Goal: Obtain resource: Obtain resource

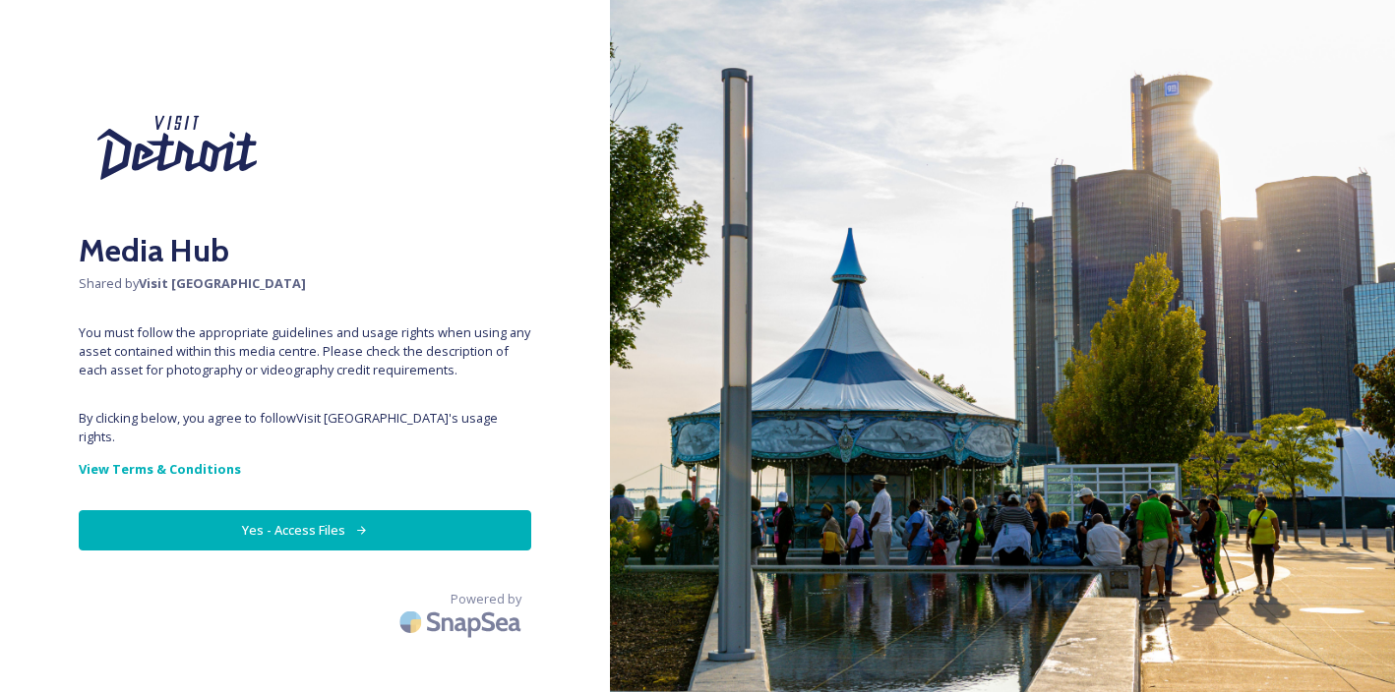
click at [369, 528] on button "Yes - Access Files" at bounding box center [305, 530] width 452 height 40
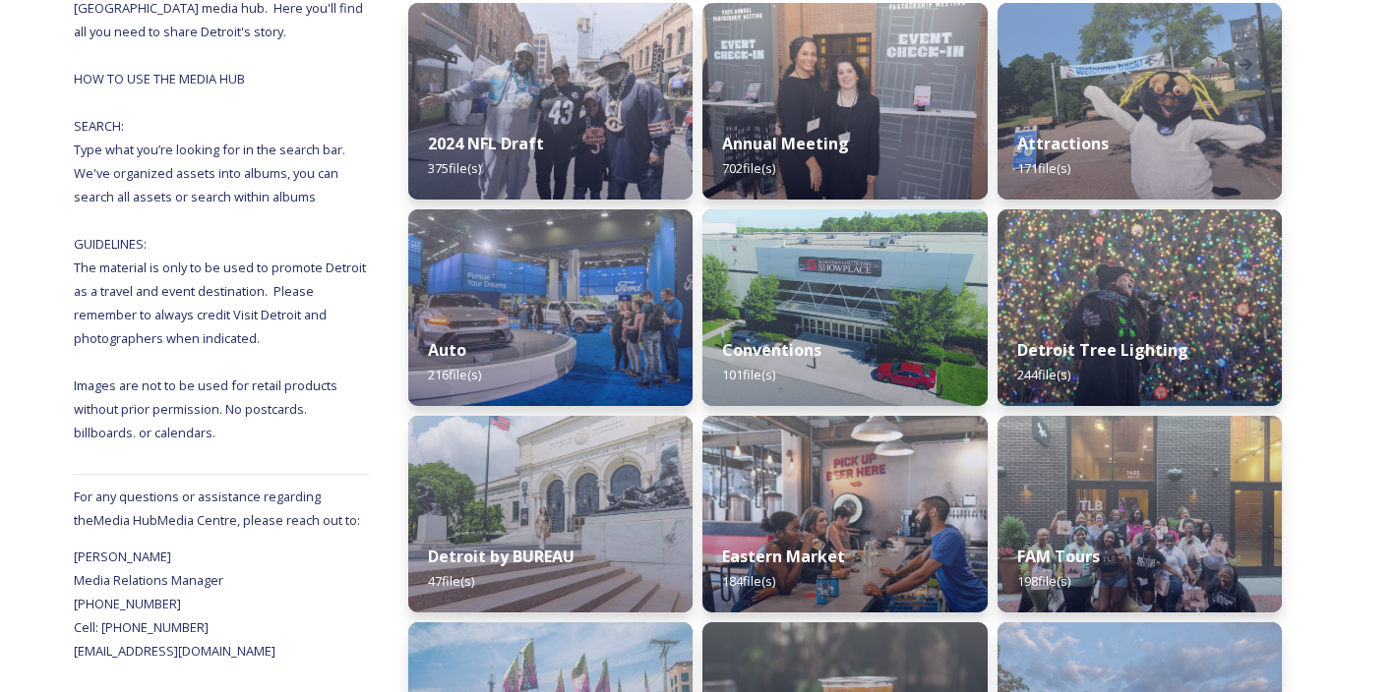
scroll to position [124, 0]
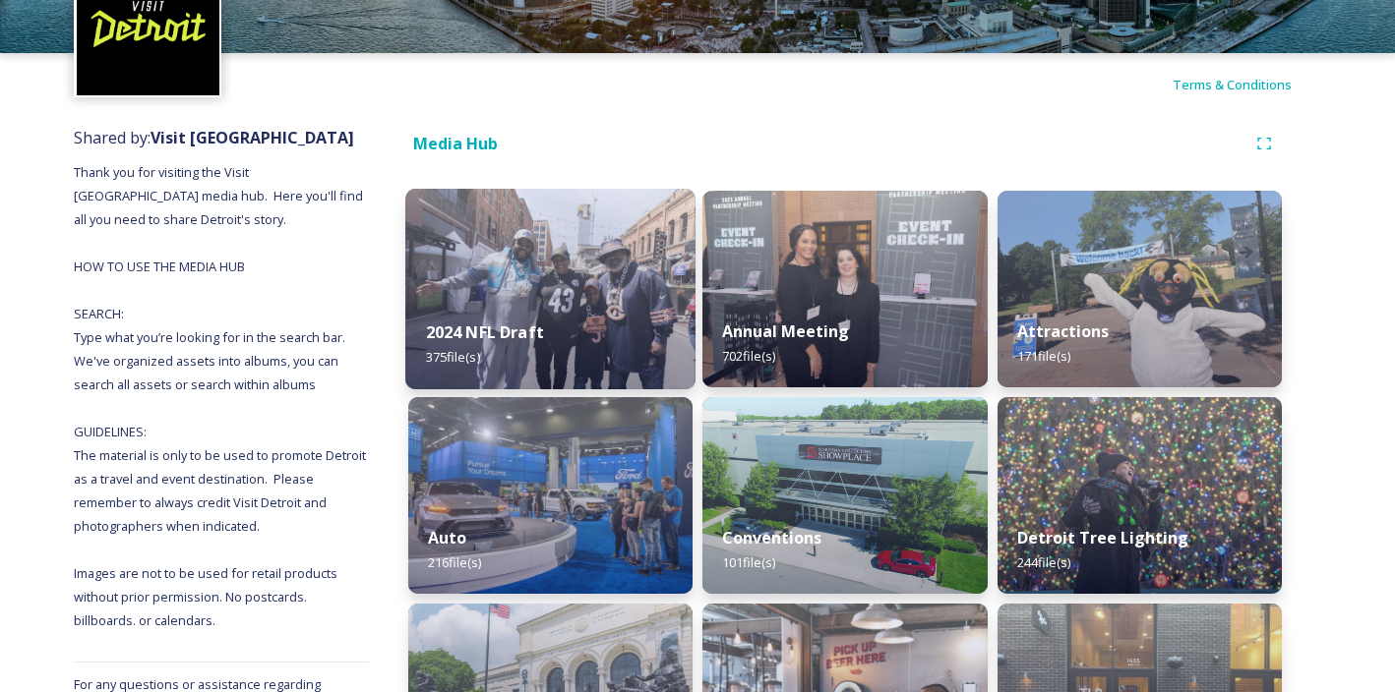
click at [566, 329] on div "2024 NFL Draft 375 file(s)" at bounding box center [550, 345] width 290 height 90
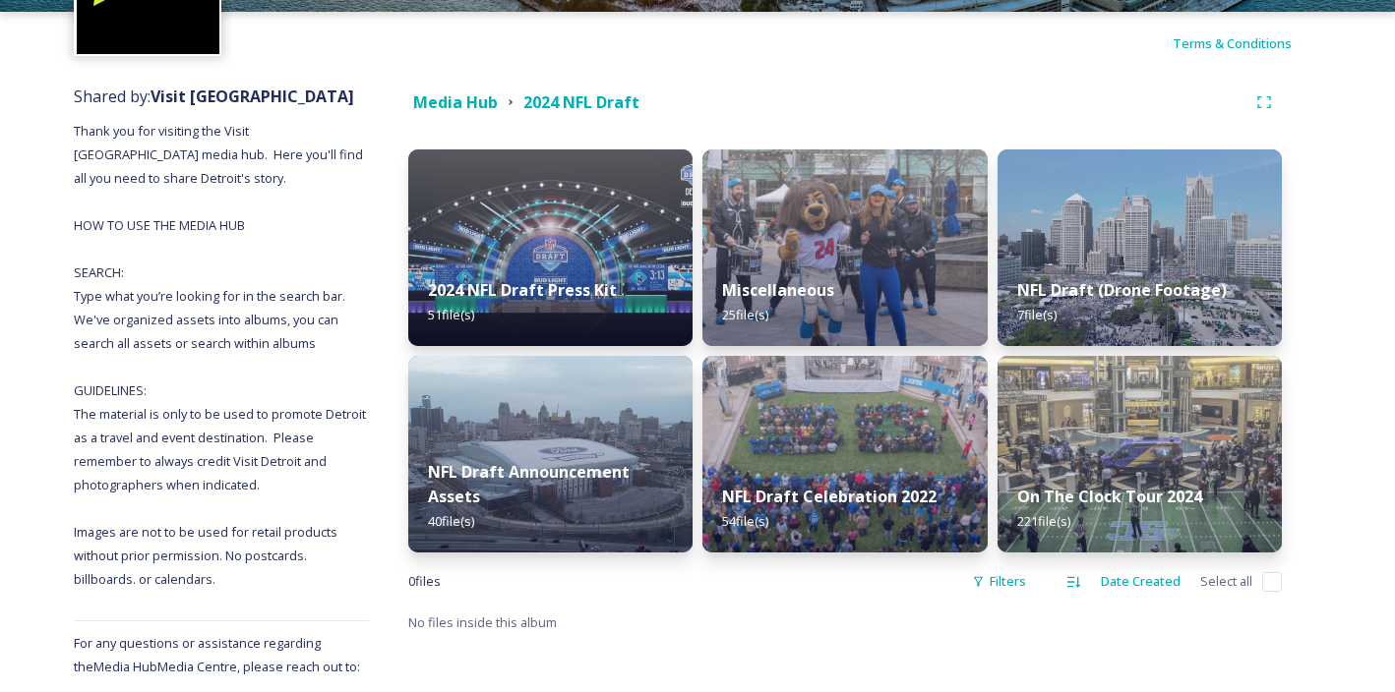
scroll to position [173, 0]
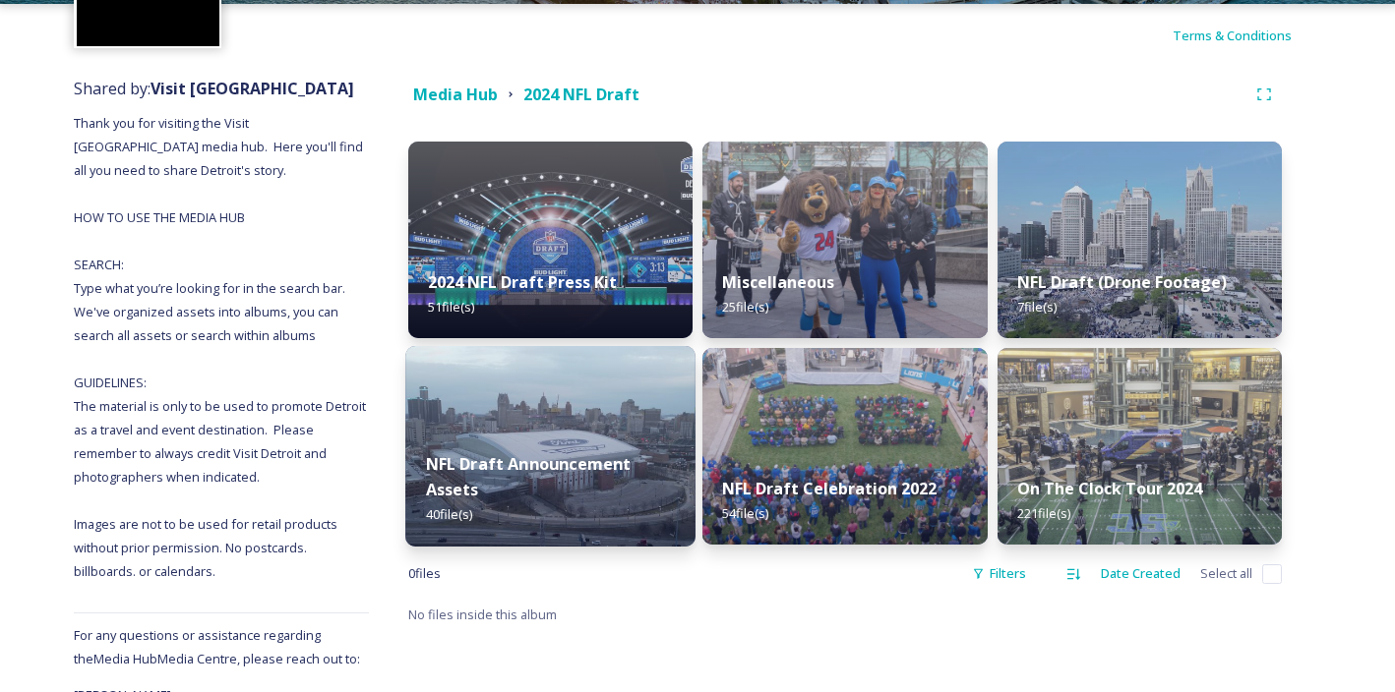
click at [530, 397] on img at bounding box center [550, 446] width 290 height 201
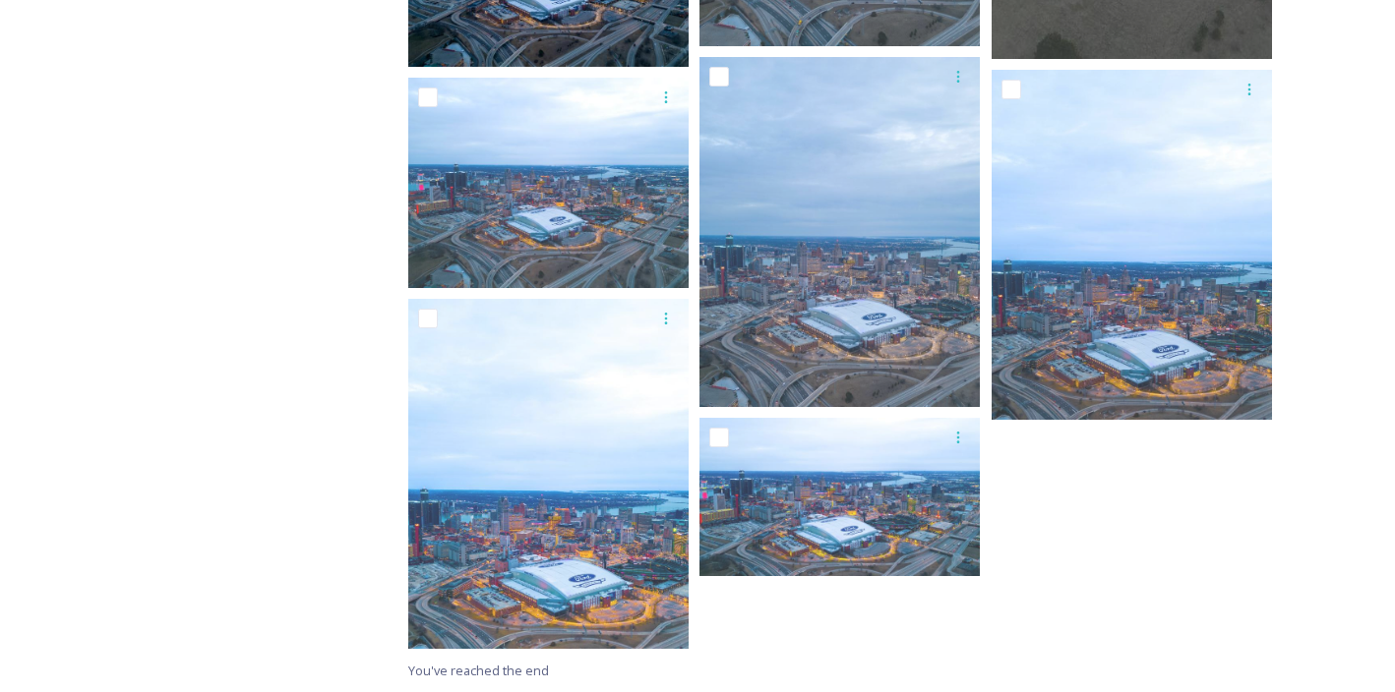
scroll to position [3900, 0]
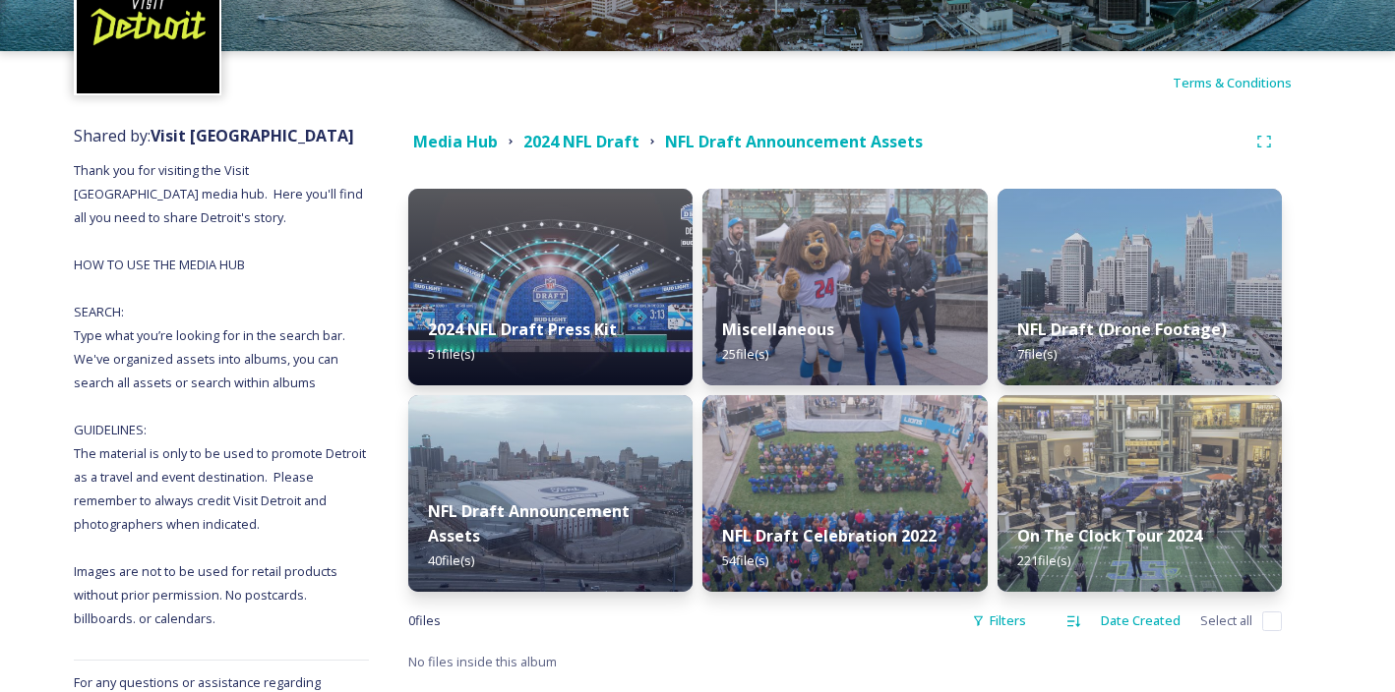
scroll to position [150, 0]
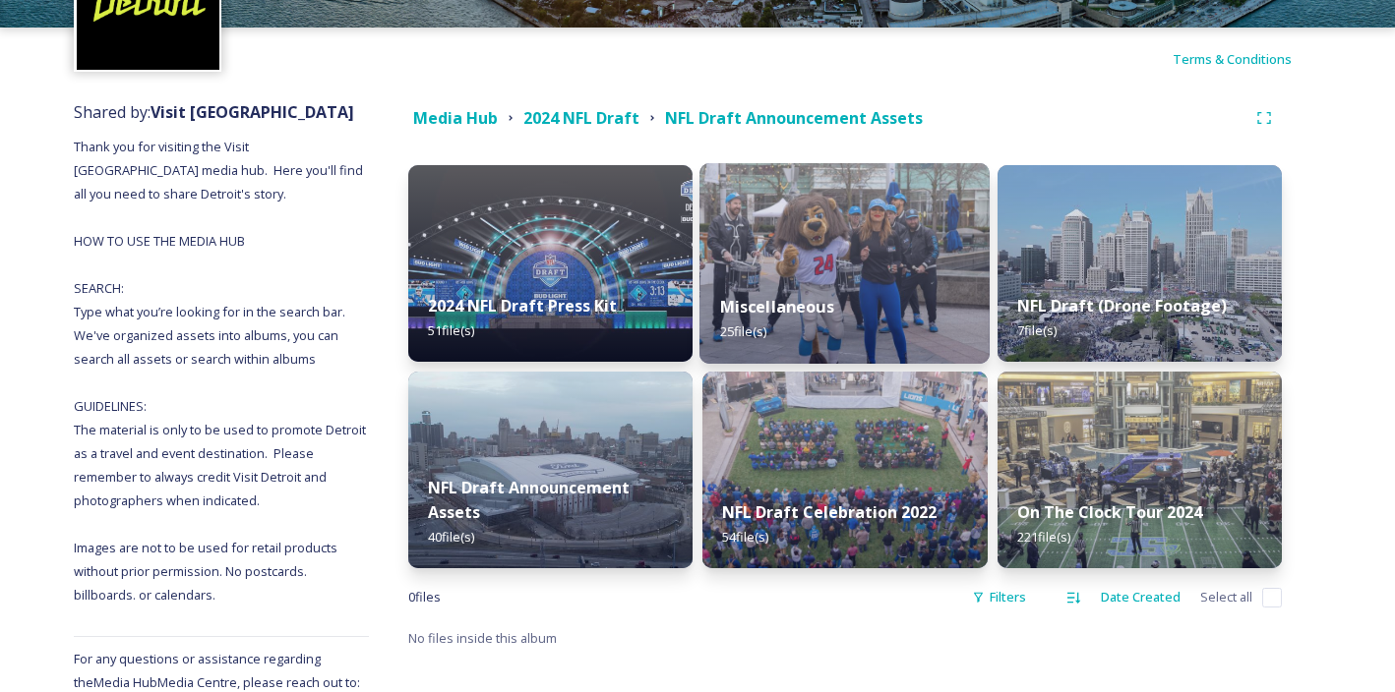
click at [780, 215] on img at bounding box center [844, 263] width 290 height 201
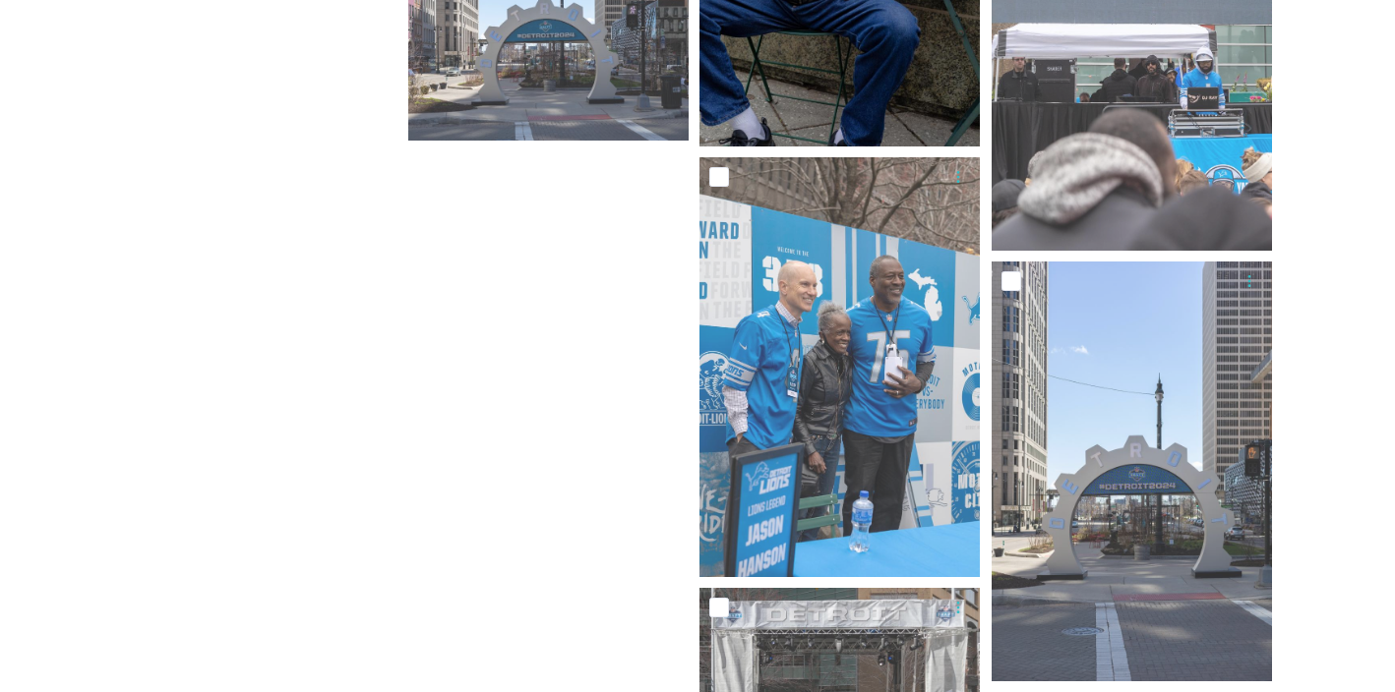
scroll to position [2637, 0]
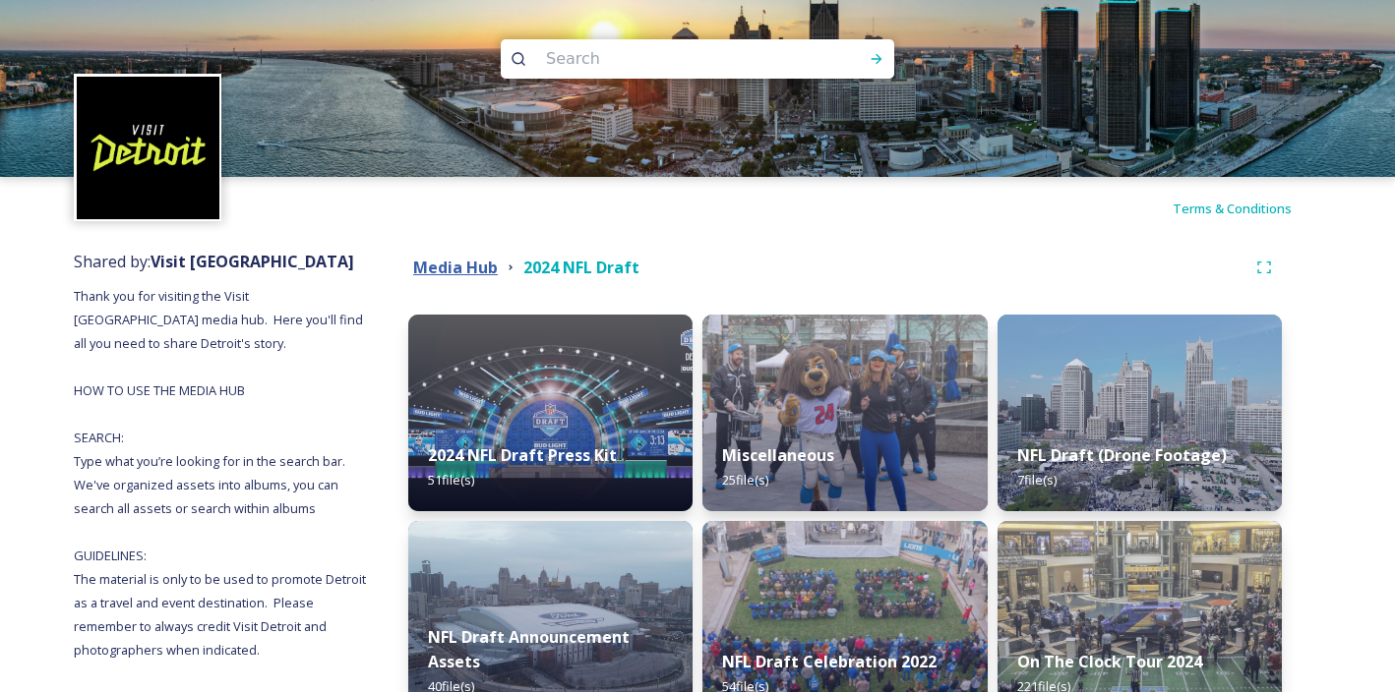
click at [470, 257] on strong "Media Hub" at bounding box center [455, 268] width 85 height 22
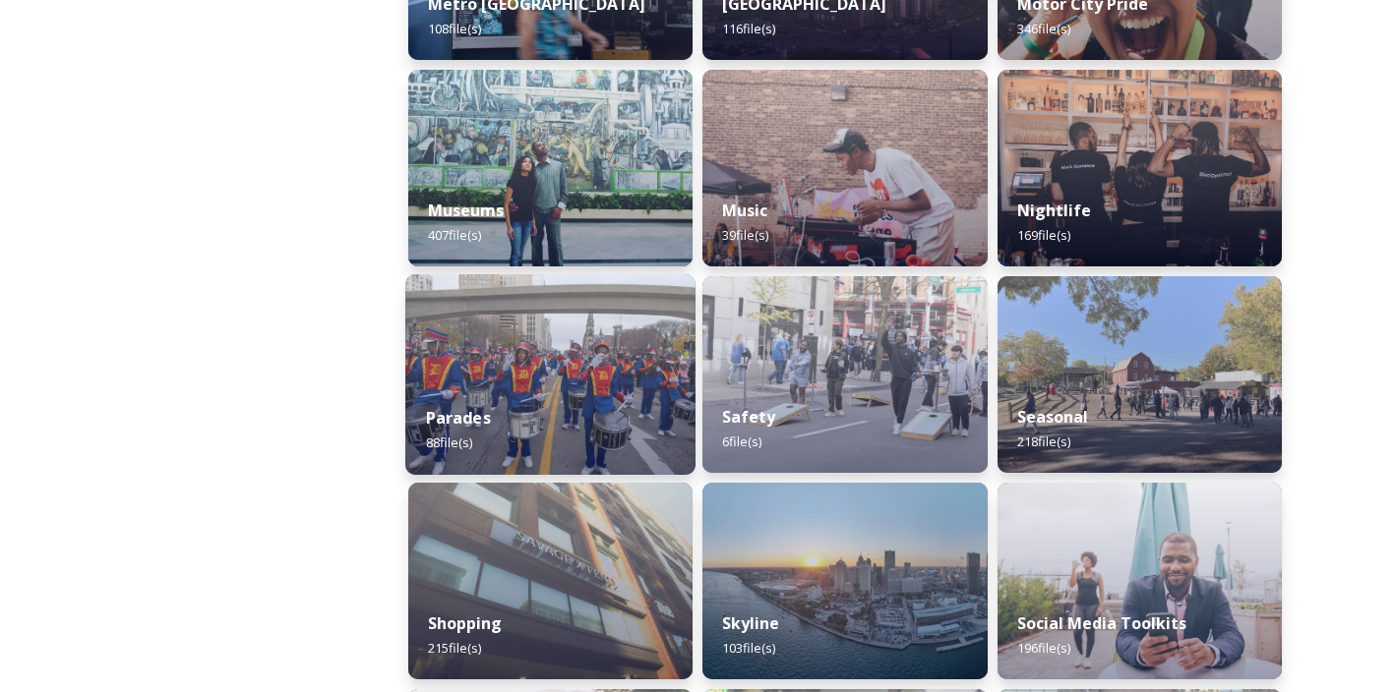
scroll to position [1484, 0]
